Goal: Register for event/course

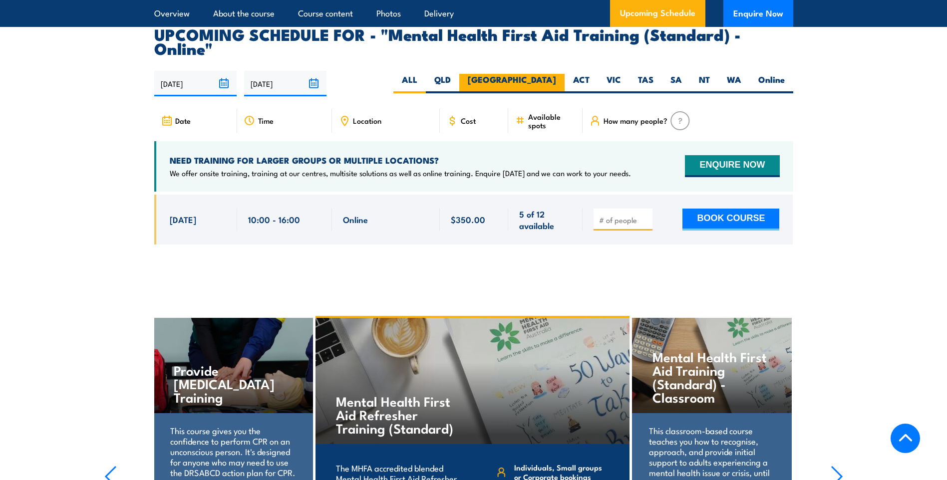
click at [539, 74] on label "[GEOGRAPHIC_DATA]" at bounding box center [511, 83] width 105 height 19
click at [556, 74] on input "[GEOGRAPHIC_DATA]" at bounding box center [559, 77] width 6 height 6
radio input "true"
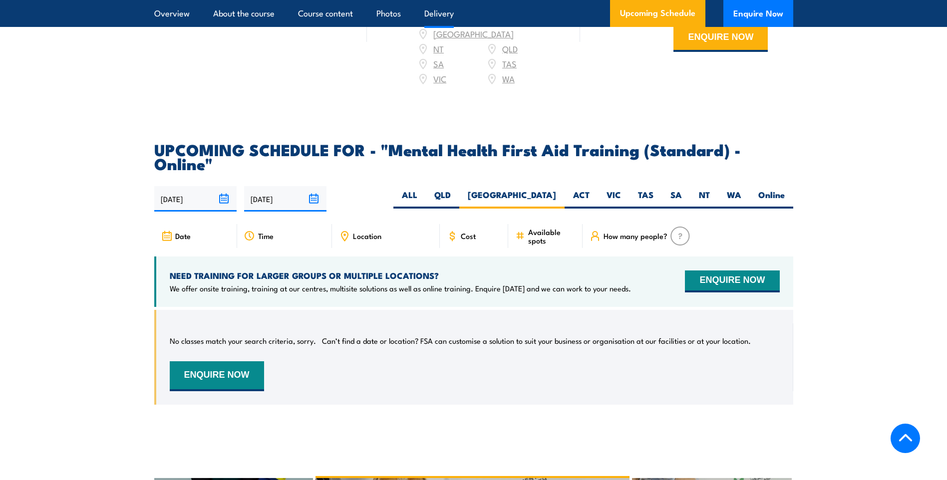
scroll to position [2049, 0]
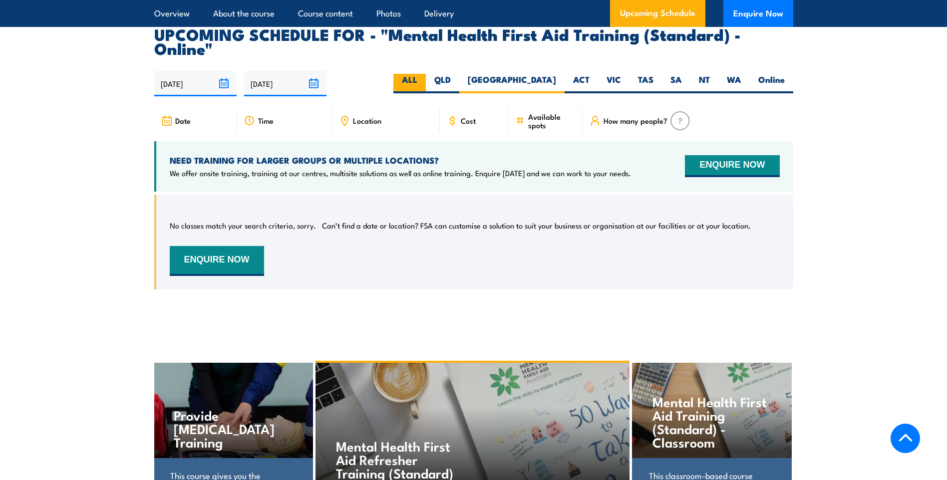
click at [426, 74] on label "ALL" at bounding box center [409, 83] width 32 height 19
click at [424, 74] on input "ALL" at bounding box center [420, 77] width 6 height 6
radio input "true"
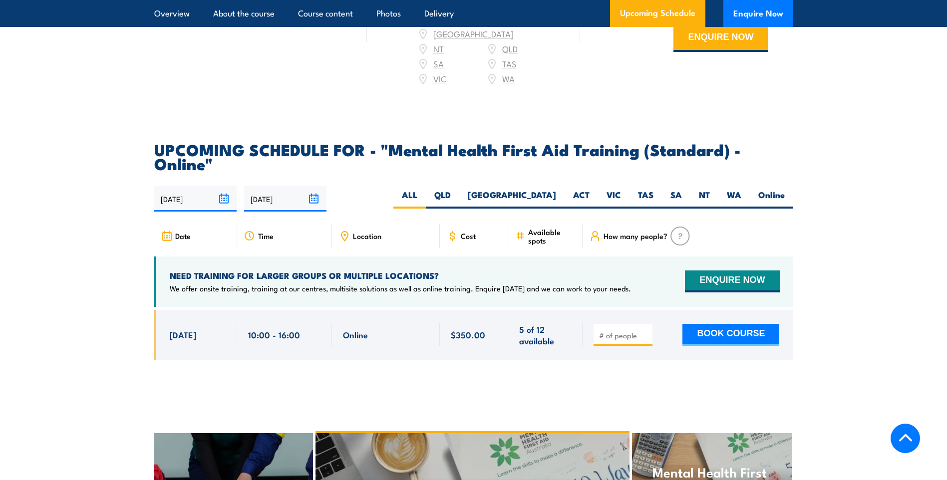
scroll to position [2049, 0]
